Goal: Task Accomplishment & Management: Manage account settings

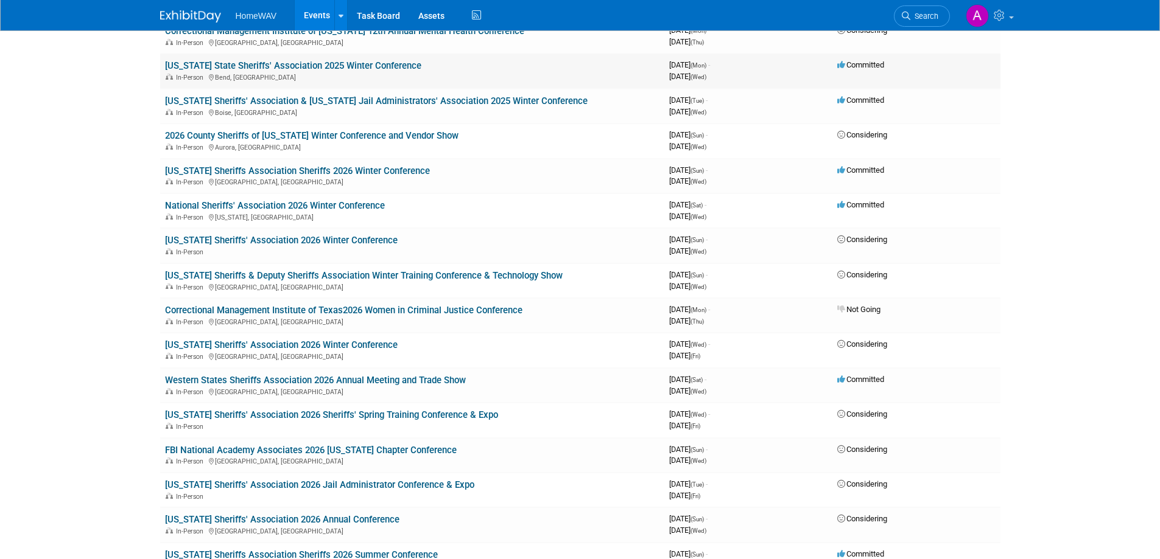
scroll to position [609, 0]
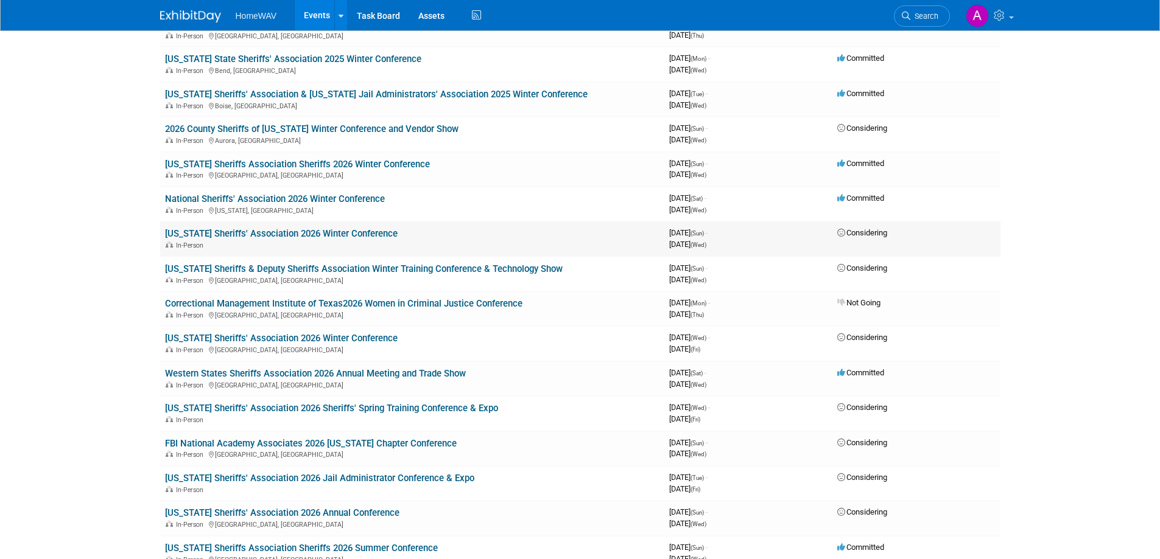
click at [340, 234] on link "[US_STATE] Sheriffs' Association 2026 Winter Conference" at bounding box center [281, 233] width 233 height 11
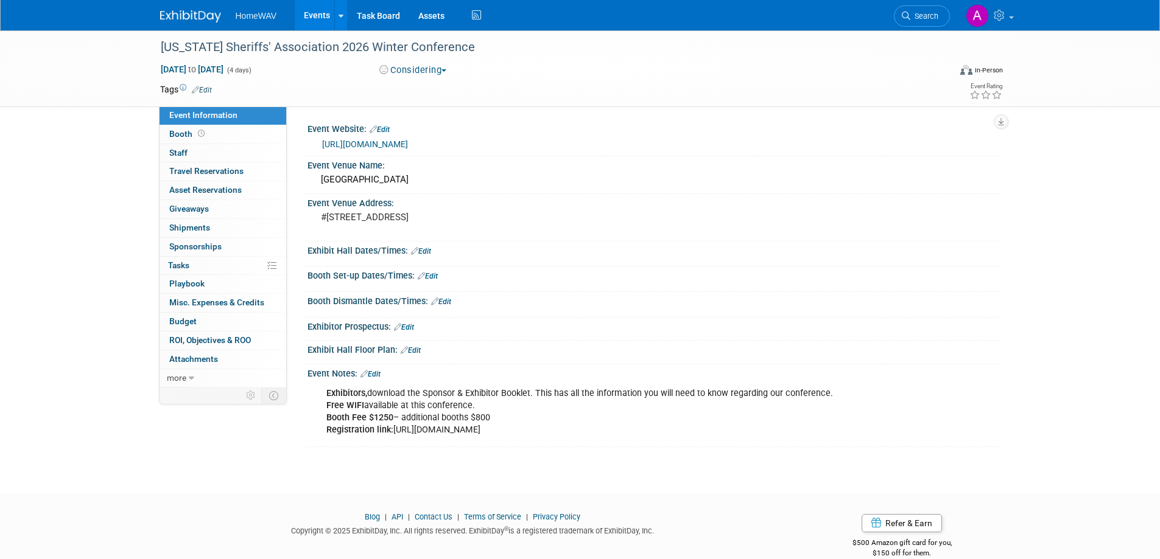
click at [425, 68] on button "Considering" at bounding box center [413, 70] width 76 height 13
click at [426, 86] on link "Committed" at bounding box center [424, 90] width 96 height 17
drag, startPoint x: 600, startPoint y: 430, endPoint x: 394, endPoint y: 438, distance: 206.5
click at [394, 438] on div "Exhibitors, download the Sponsor & Exhibitor Booklet. This has all the informat…" at bounding box center [592, 412] width 549 height 61
copy div "[URL][DOMAIN_NAME]"
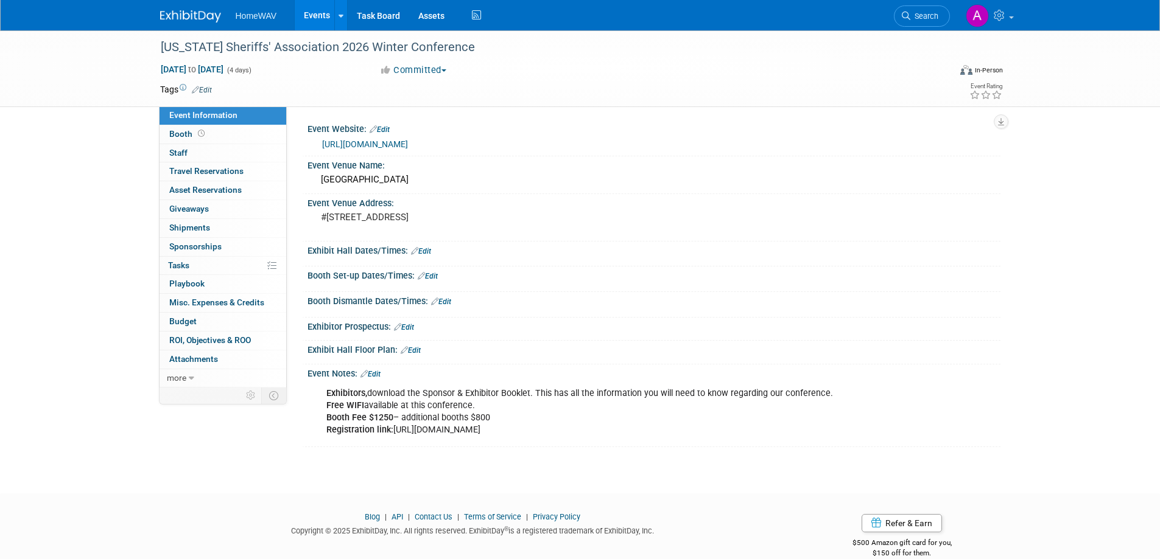
click at [400, 456] on div "[US_STATE] Sheriffs' Association 2026 Winter Conference [DATE] to [DATE] (4 day…" at bounding box center [580, 250] width 1160 height 441
click at [373, 371] on link "Edit" at bounding box center [370, 374] width 20 height 9
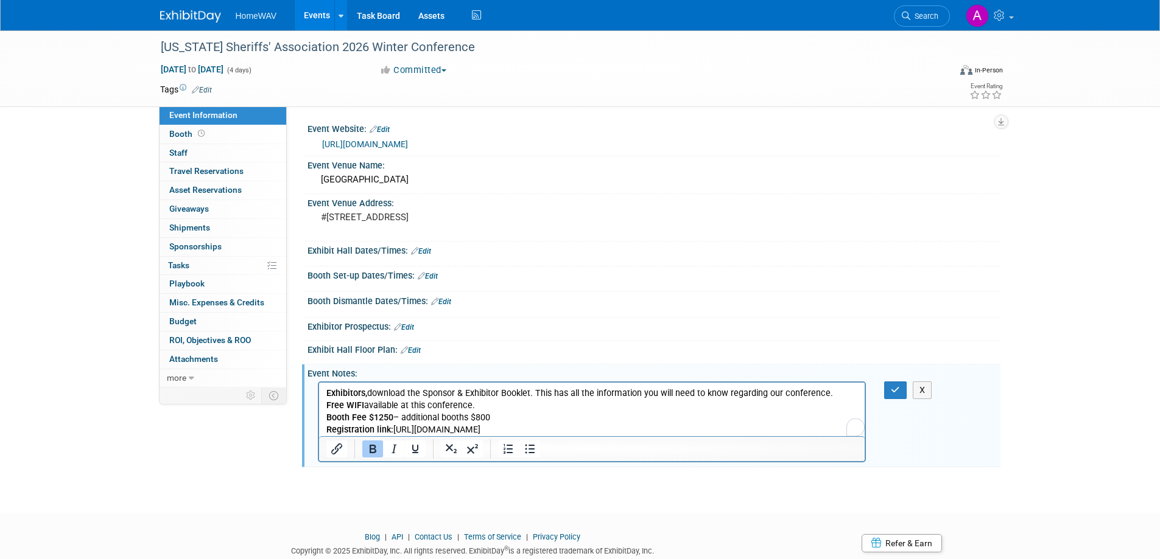
click at [606, 430] on p "Exhibitors, download the Sponsor & Exhibitor Booklet. This has all the informat…" at bounding box center [592, 412] width 532 height 49
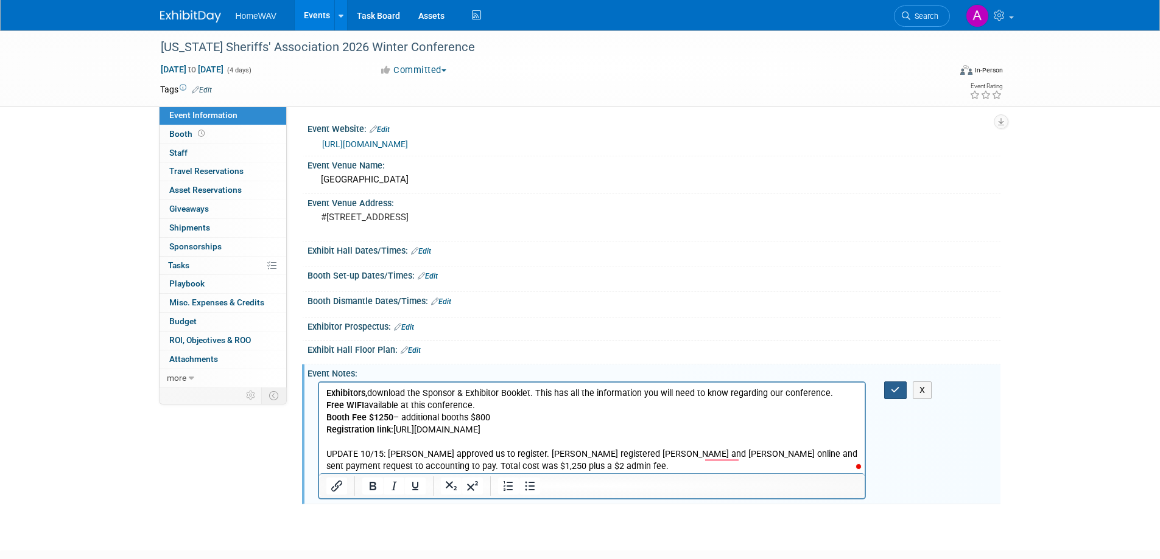
click at [896, 387] on icon "button" at bounding box center [895, 390] width 9 height 9
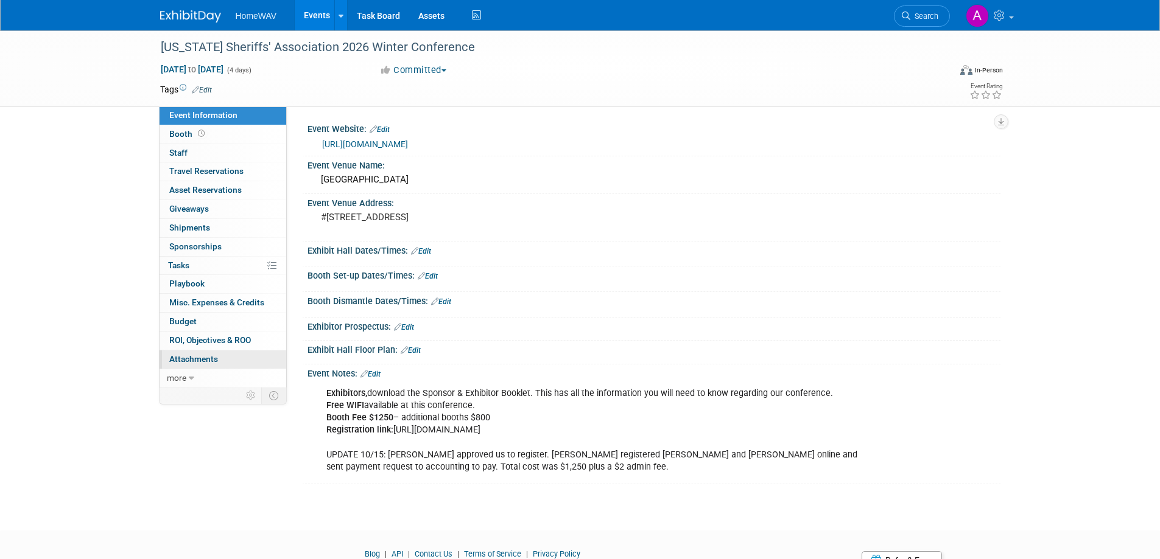
click at [203, 360] on span "Attachments 0" at bounding box center [193, 359] width 49 height 10
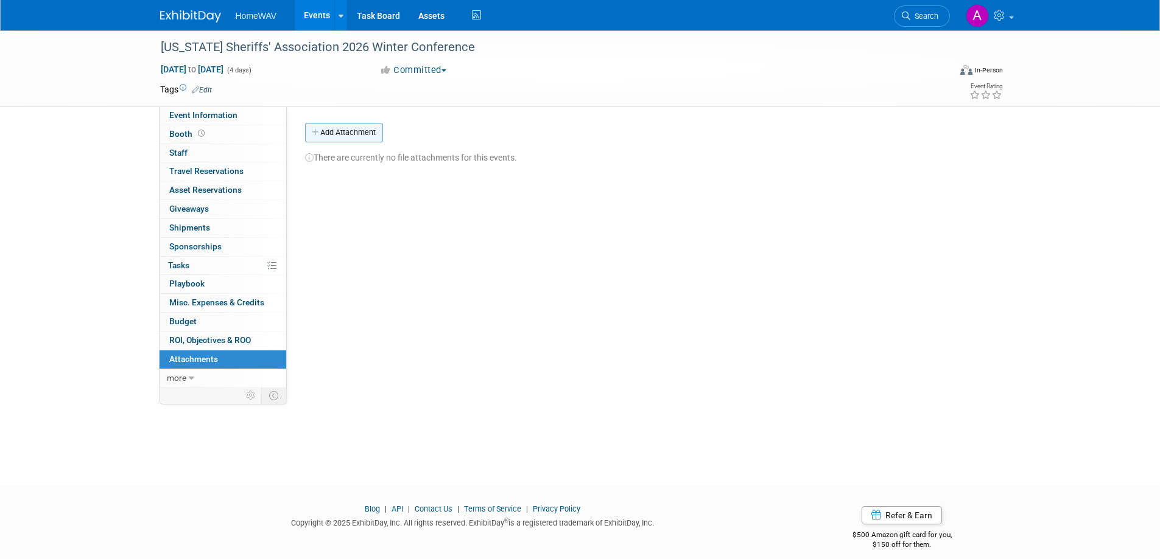
click at [360, 131] on button "Add Attachment" at bounding box center [344, 132] width 78 height 19
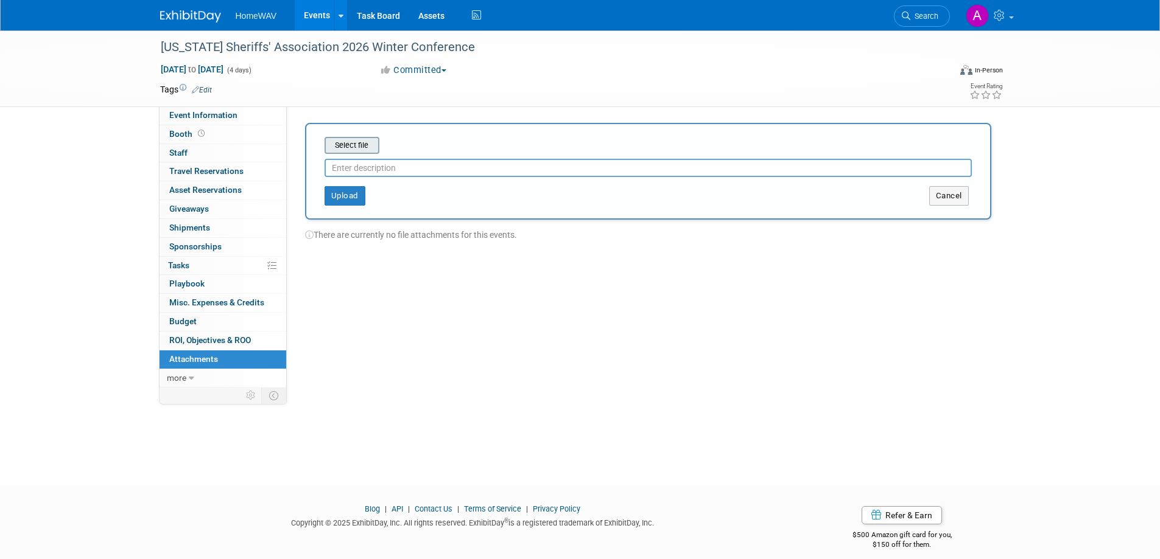
click at [357, 144] on input "file" at bounding box center [305, 145] width 145 height 15
click at [950, 192] on button "Cancel" at bounding box center [949, 195] width 40 height 19
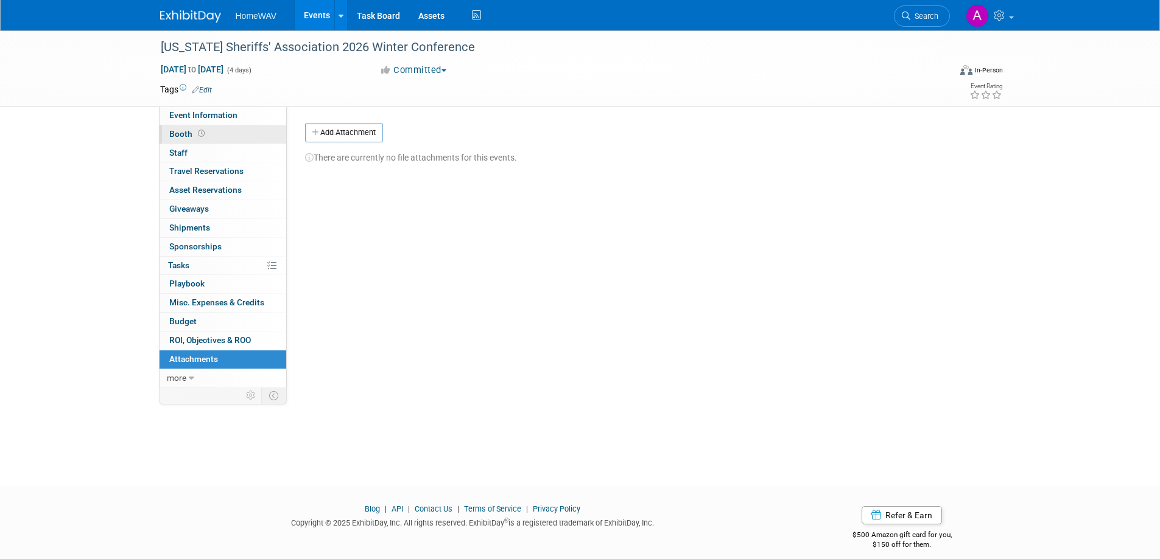
click at [198, 136] on icon at bounding box center [201, 133] width 7 height 7
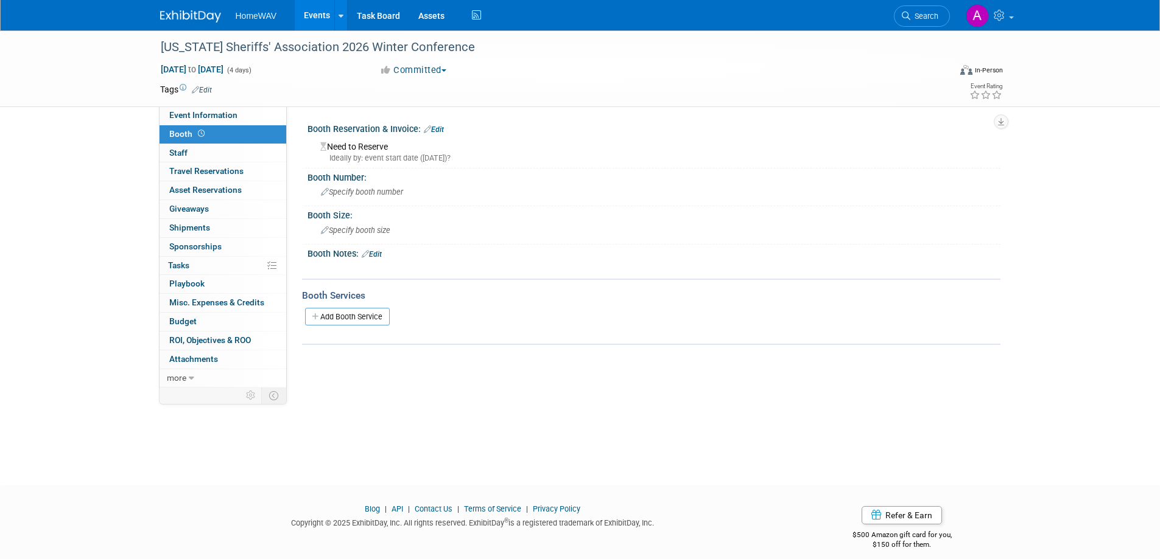
click at [441, 127] on link "Edit" at bounding box center [434, 129] width 20 height 9
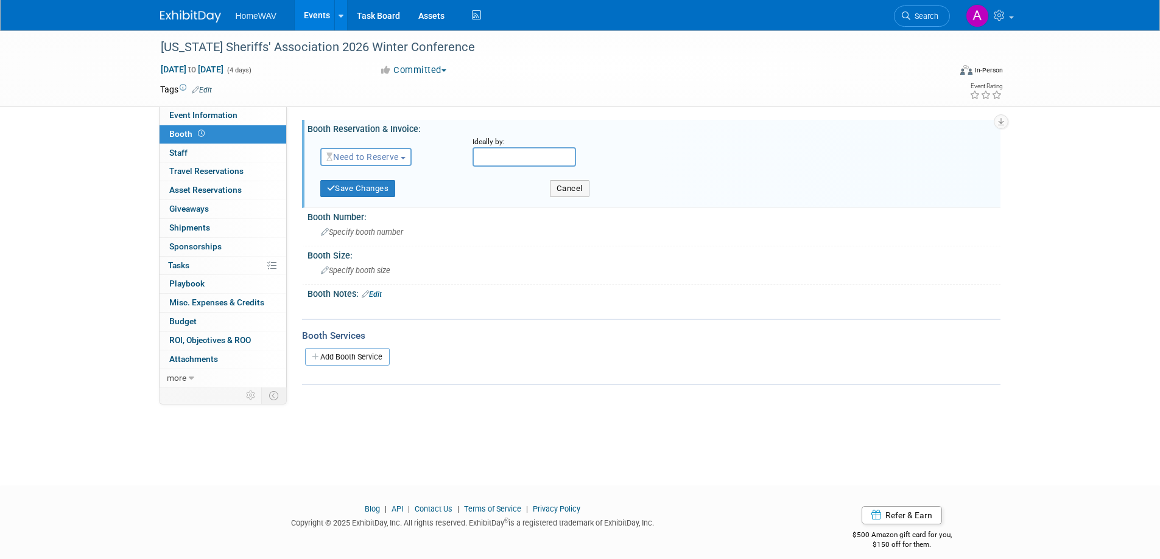
click at [385, 159] on span "Need to Reserve" at bounding box center [362, 157] width 72 height 10
click at [371, 189] on link "Reserved" at bounding box center [386, 194] width 130 height 17
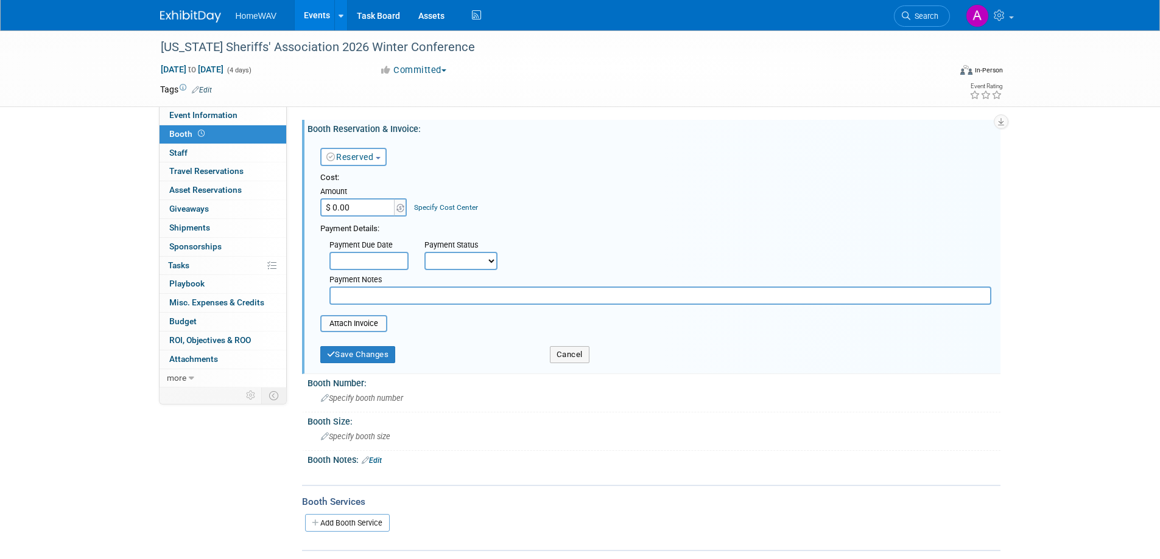
click at [357, 205] on input "$ 0.00" at bounding box center [358, 207] width 76 height 18
type input "$ 1,250.00"
click at [460, 265] on select "Not Paid Yet Partially Paid Paid in Full" at bounding box center [460, 261] width 73 height 18
click at [366, 327] on input "file" at bounding box center [313, 324] width 145 height 15
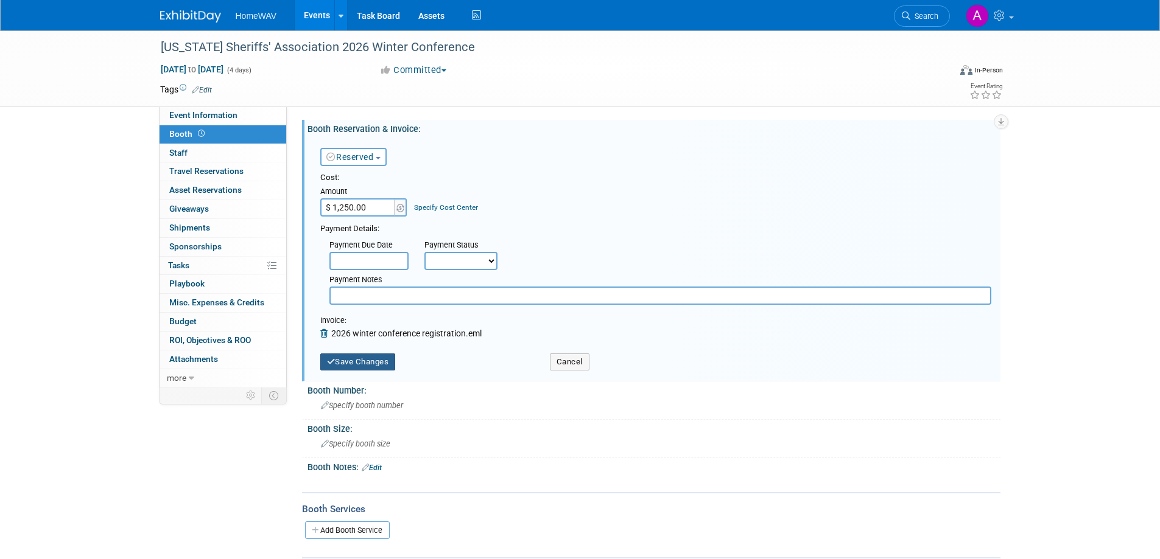
click at [365, 359] on button "Save Changes" at bounding box center [357, 362] width 75 height 17
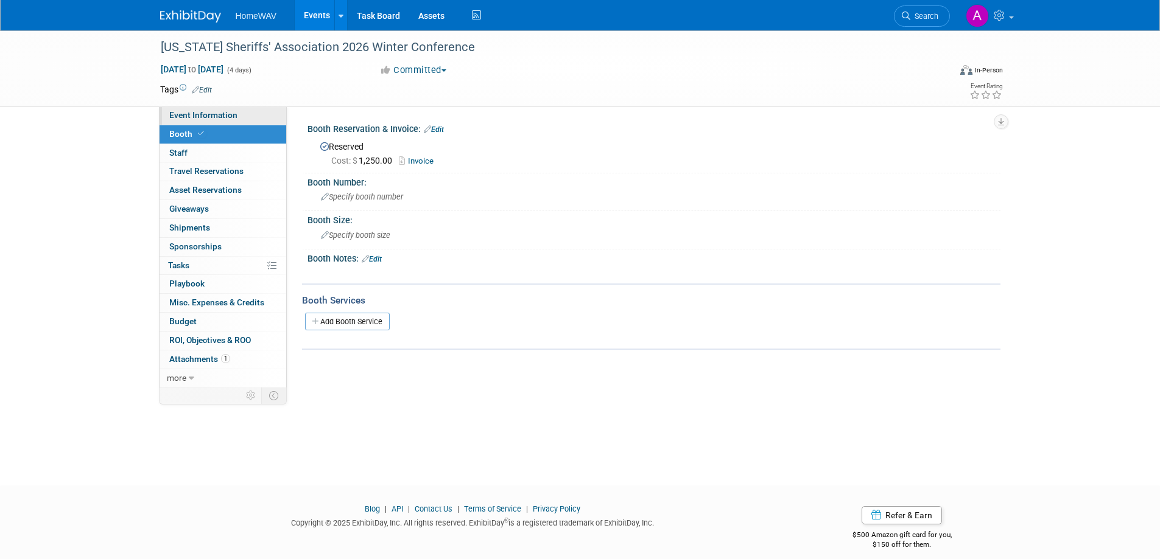
click at [214, 116] on span "Event Information" at bounding box center [203, 115] width 68 height 10
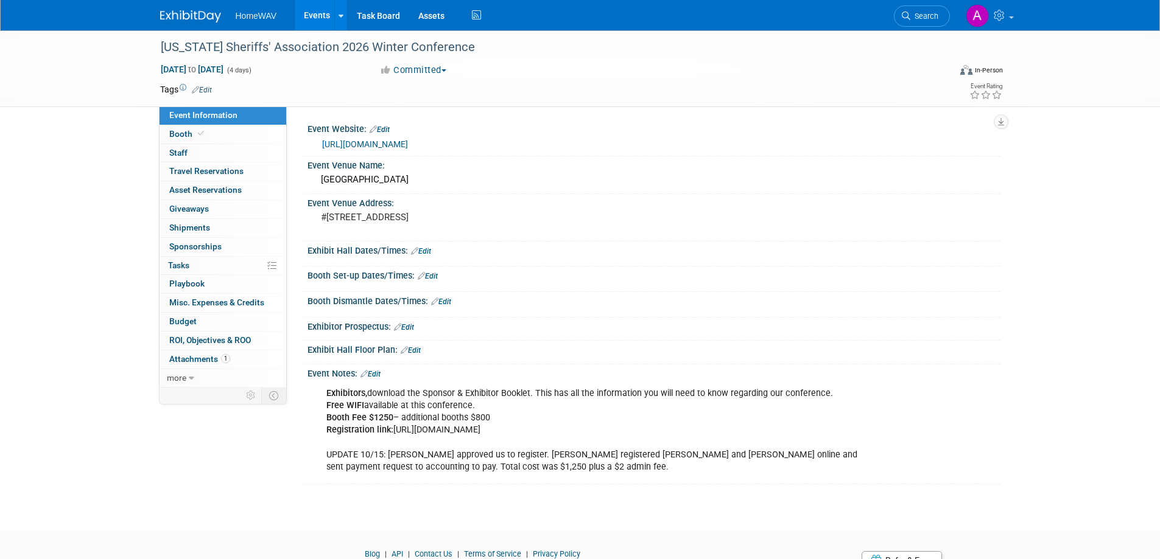
click at [320, 8] on link "Events" at bounding box center [317, 15] width 44 height 30
